Goal: Check status: Check status

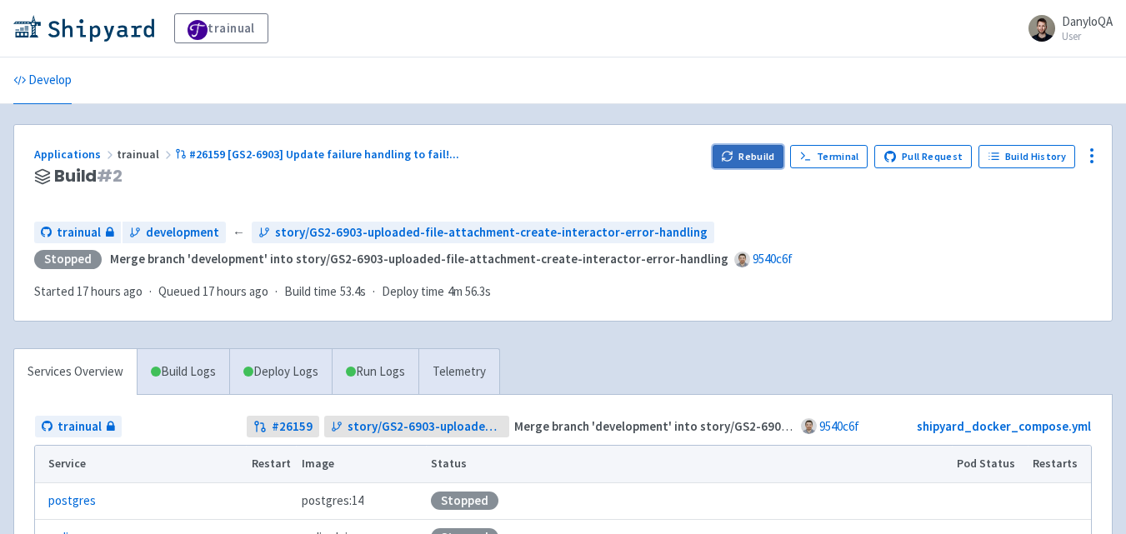
click at [751, 148] on button "Rebuild" at bounding box center [749, 156] width 72 height 23
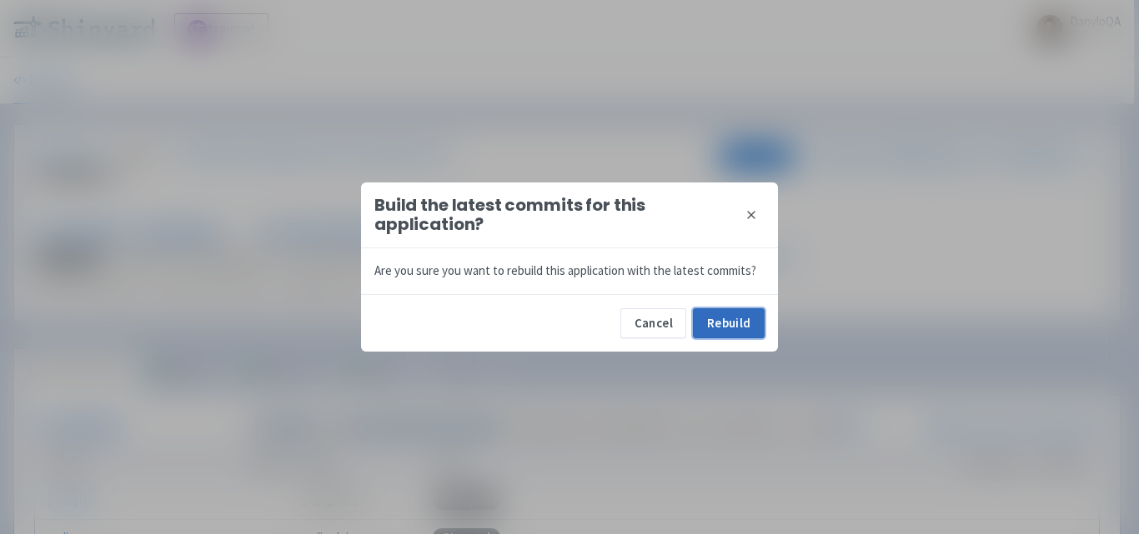
click at [744, 317] on button "Rebuild" at bounding box center [729, 323] width 72 height 30
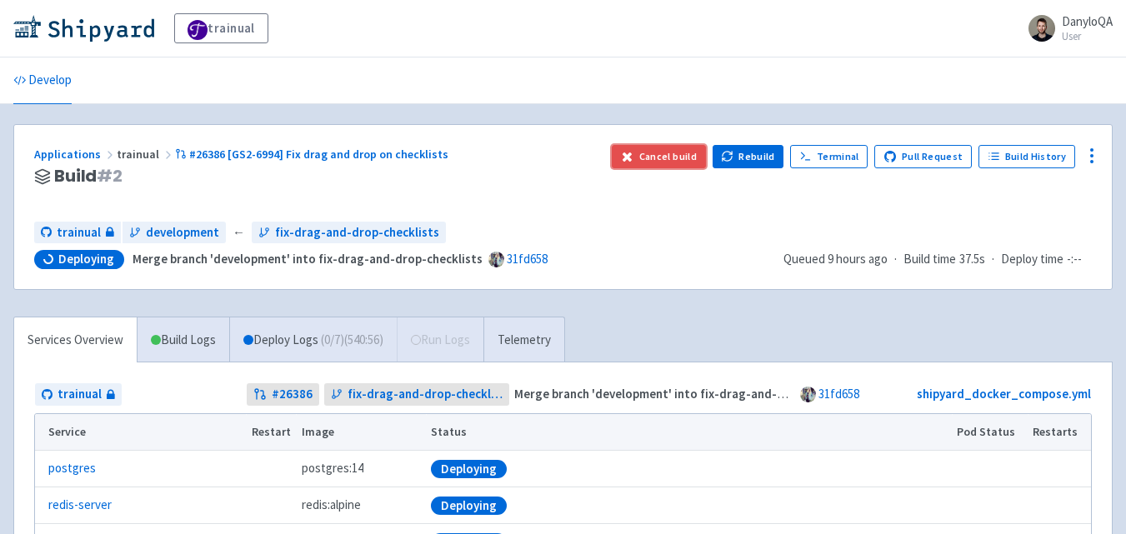
click at [680, 154] on button "Cancel build" at bounding box center [659, 156] width 94 height 23
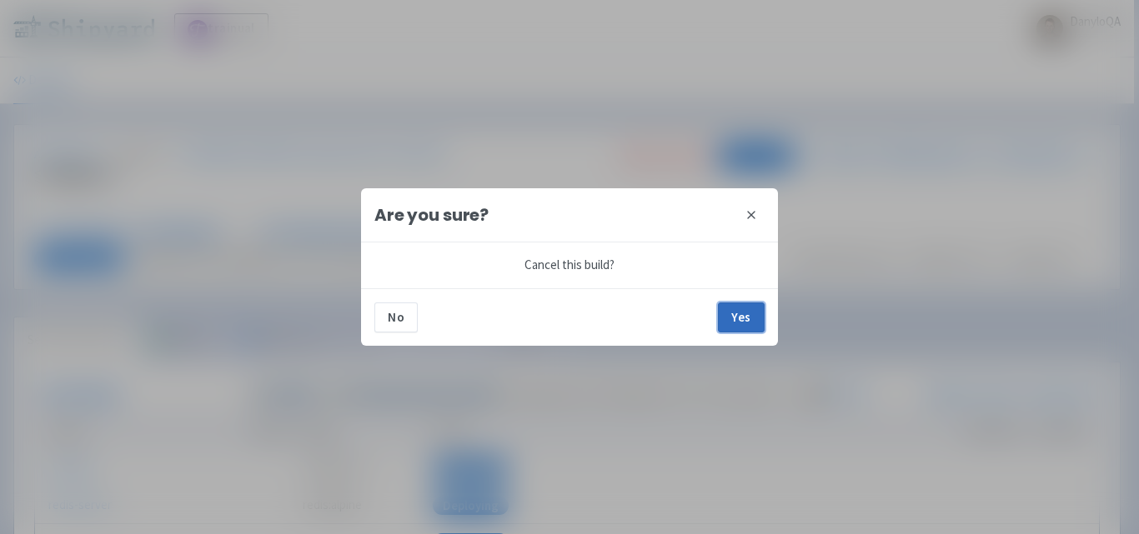
click at [727, 316] on button "Yes" at bounding box center [741, 318] width 47 height 30
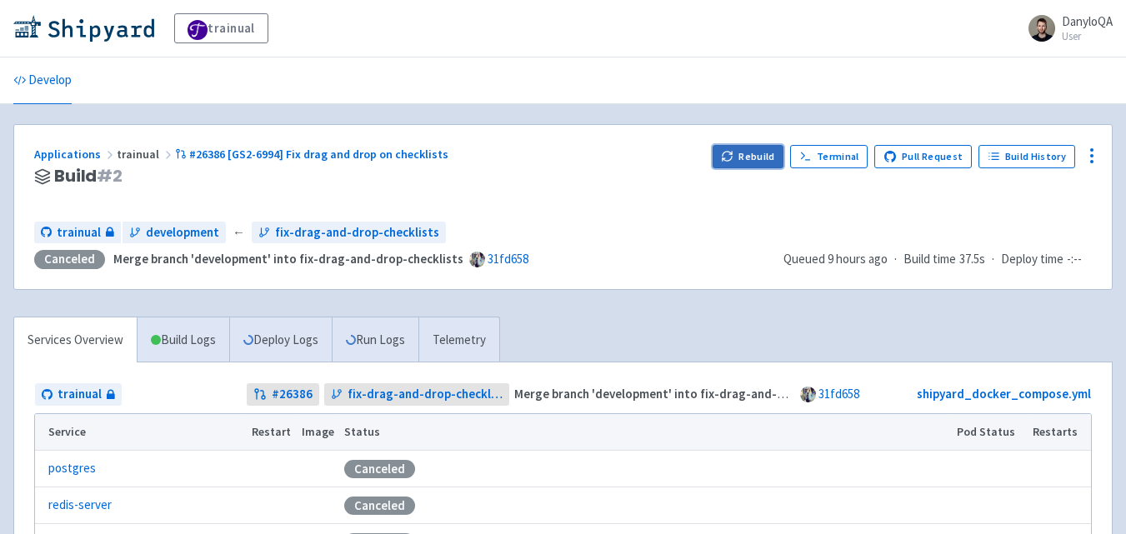
click at [734, 160] on icon "button" at bounding box center [727, 156] width 13 height 13
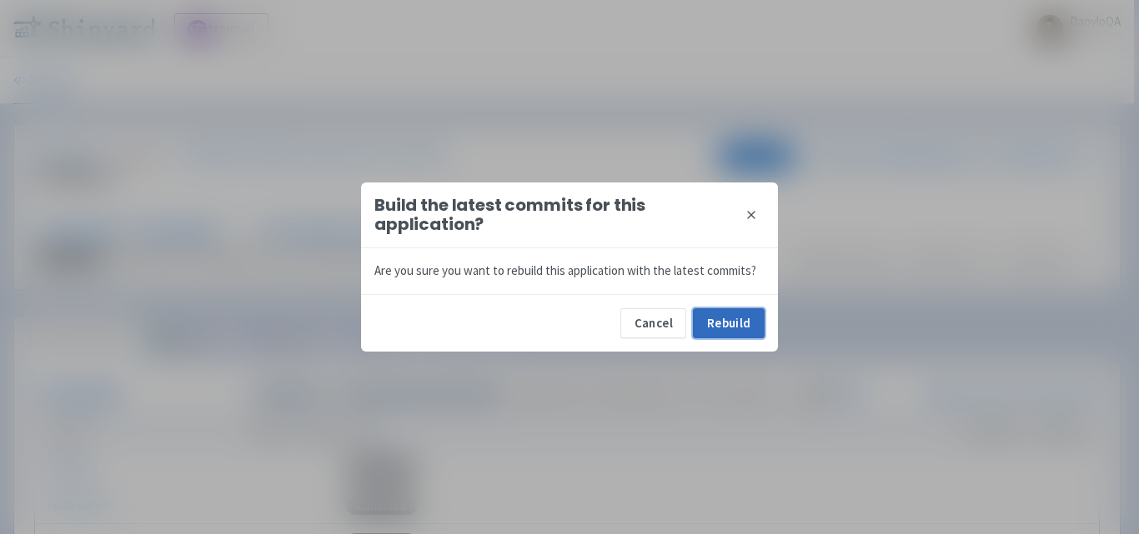
click at [739, 323] on button "Rebuild" at bounding box center [729, 323] width 72 height 30
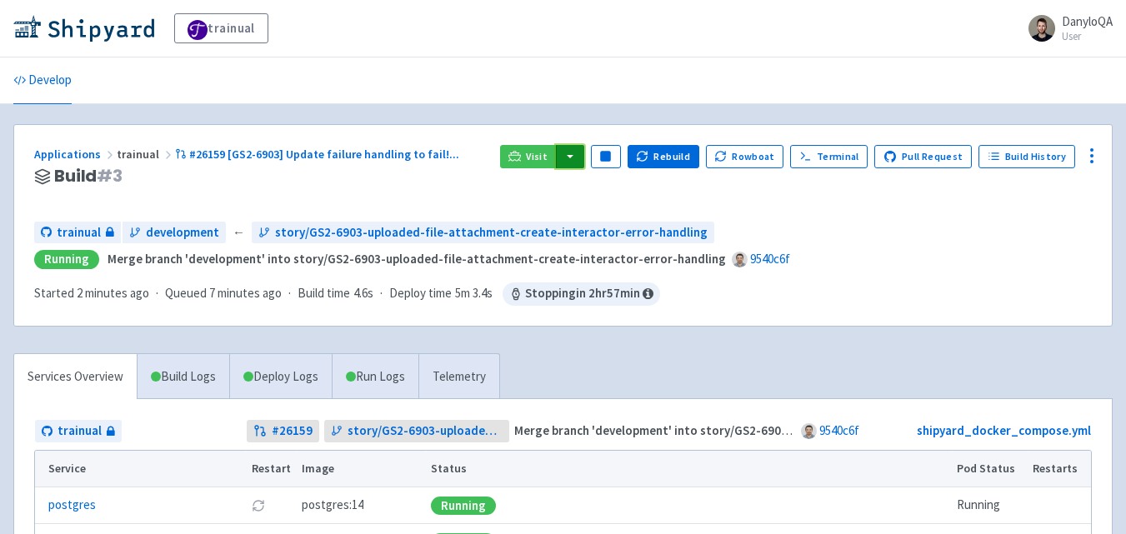
click at [584, 158] on button "button" at bounding box center [570, 156] width 28 height 23
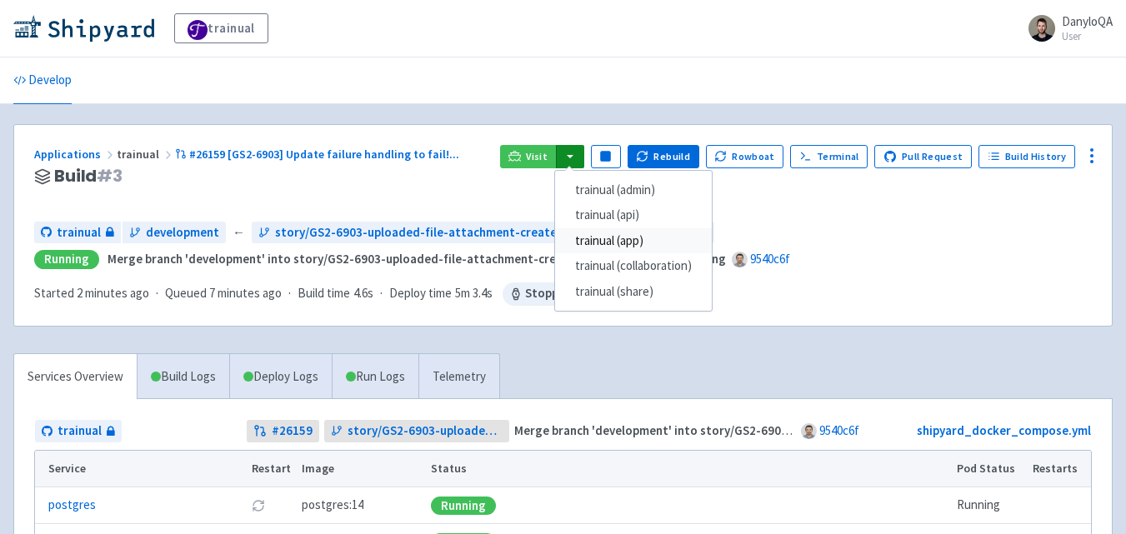
click at [631, 239] on link "trainual (app)" at bounding box center [633, 241] width 157 height 26
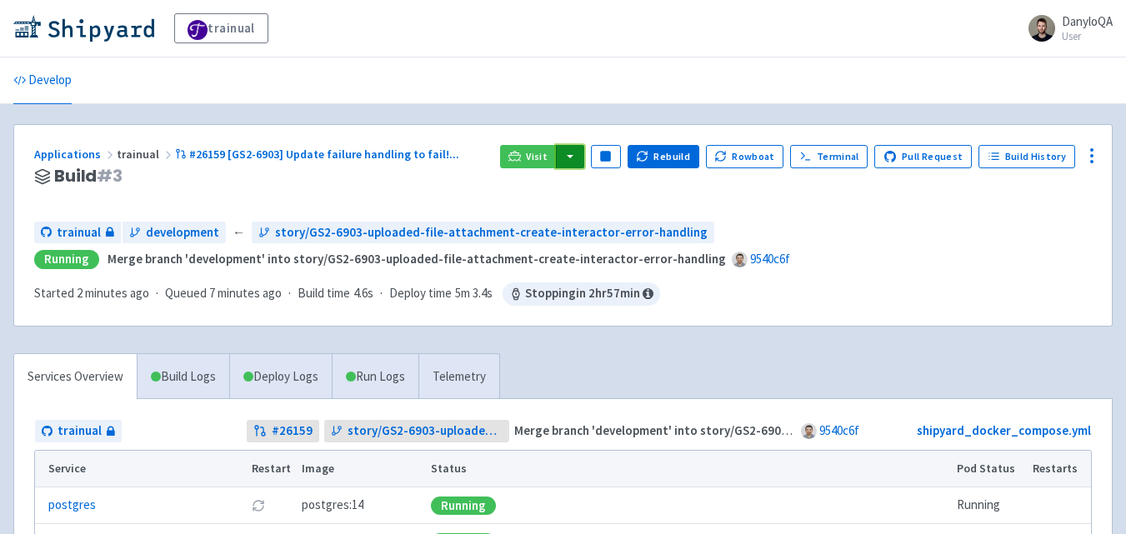
click at [574, 160] on button "button" at bounding box center [570, 156] width 28 height 23
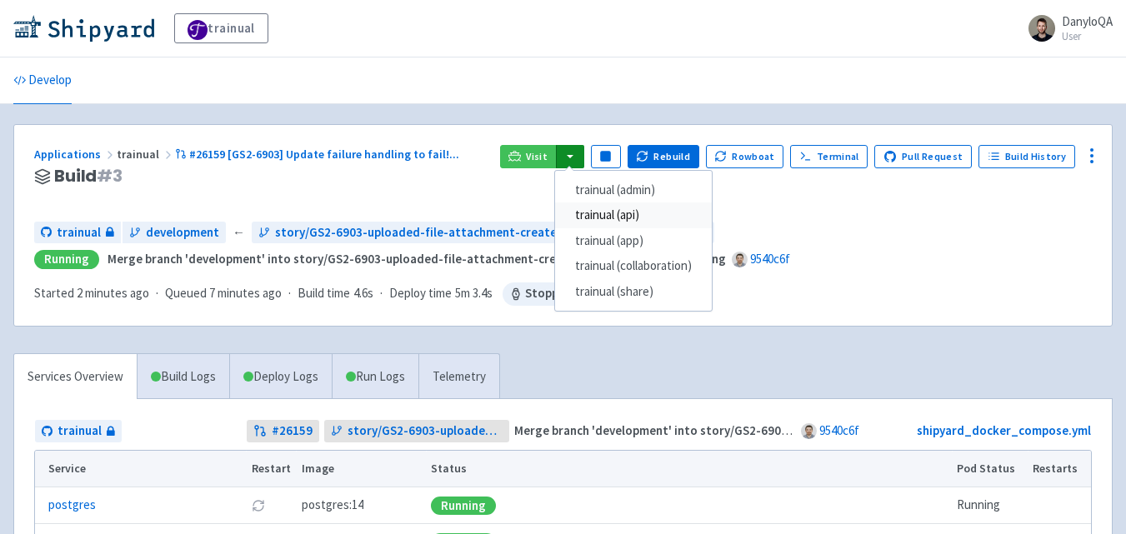
click at [635, 213] on link "trainual (api)" at bounding box center [633, 216] width 157 height 26
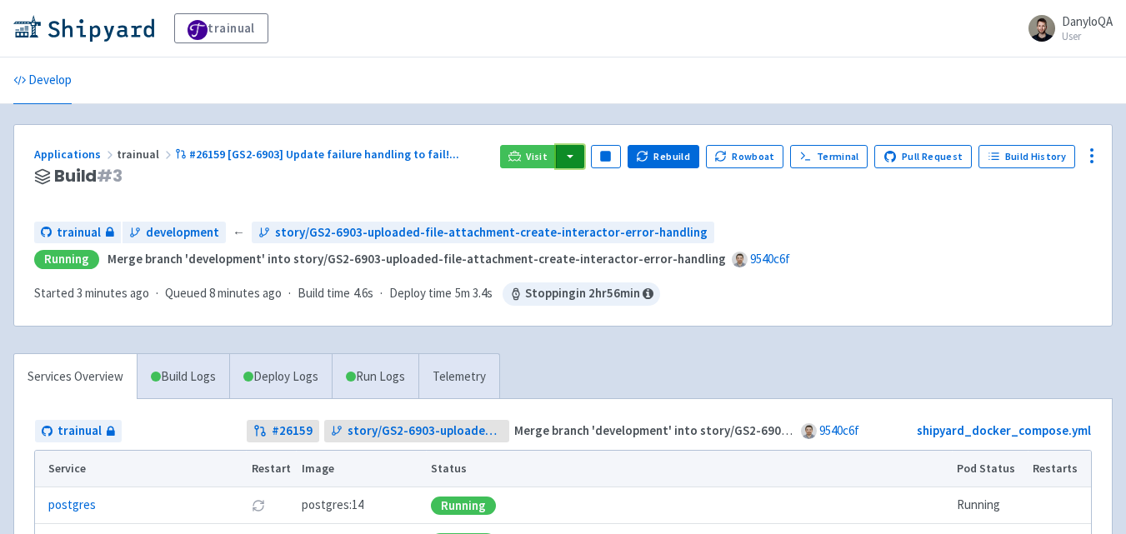
click at [583, 159] on button "button" at bounding box center [570, 156] width 28 height 23
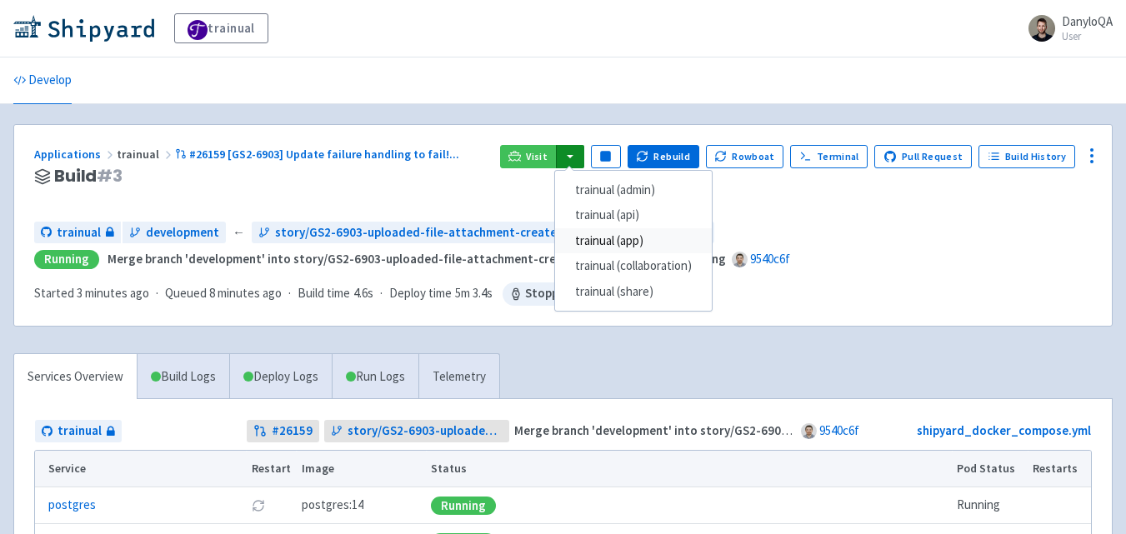
click at [635, 238] on link "trainual (app)" at bounding box center [633, 241] width 157 height 26
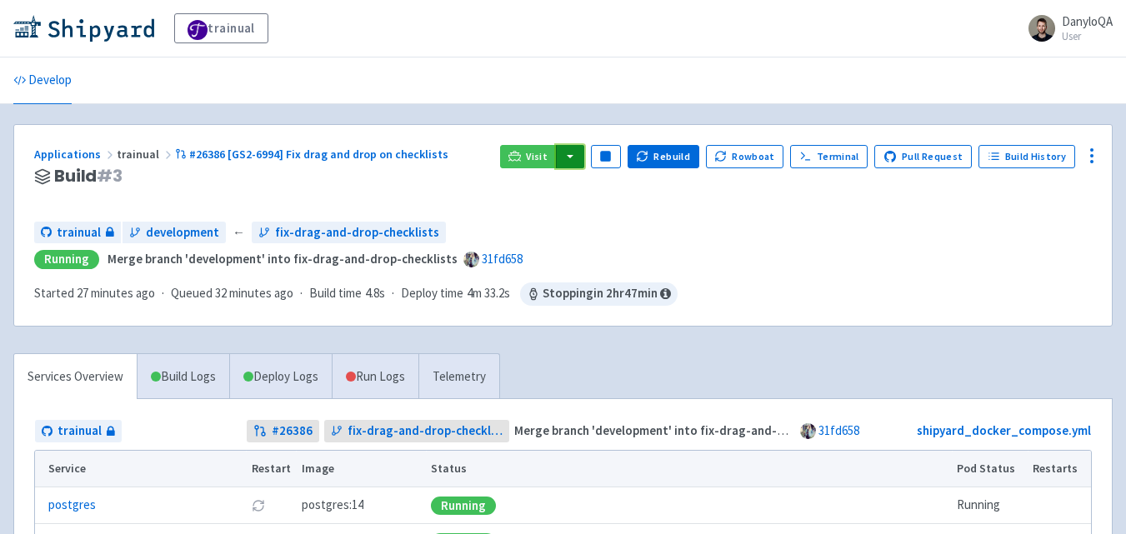
click at [582, 158] on button "button" at bounding box center [570, 156] width 28 height 23
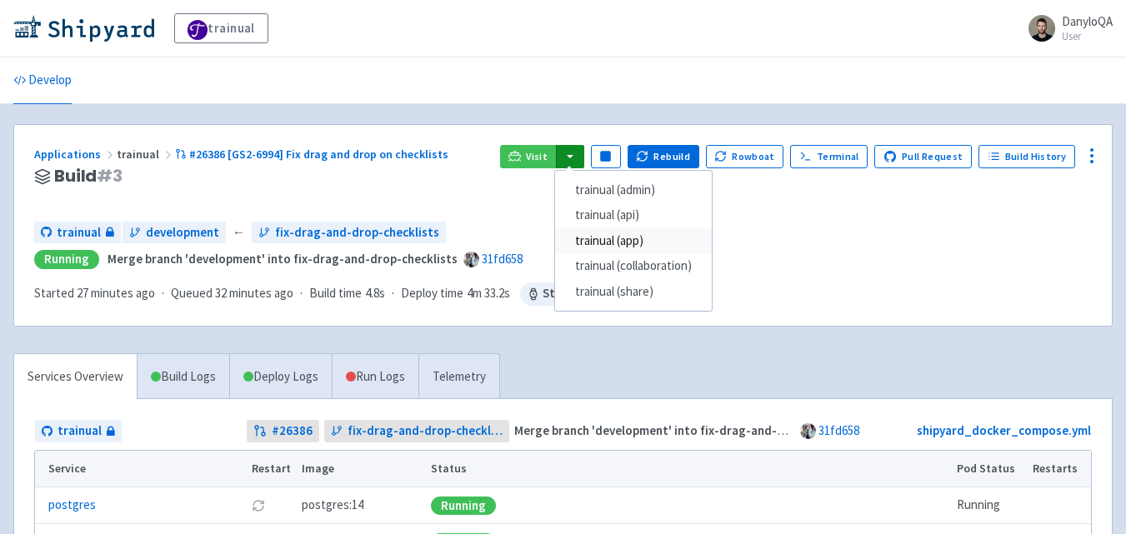
click at [623, 243] on link "trainual (app)" at bounding box center [633, 241] width 157 height 26
